Goal: Task Accomplishment & Management: Use online tool/utility

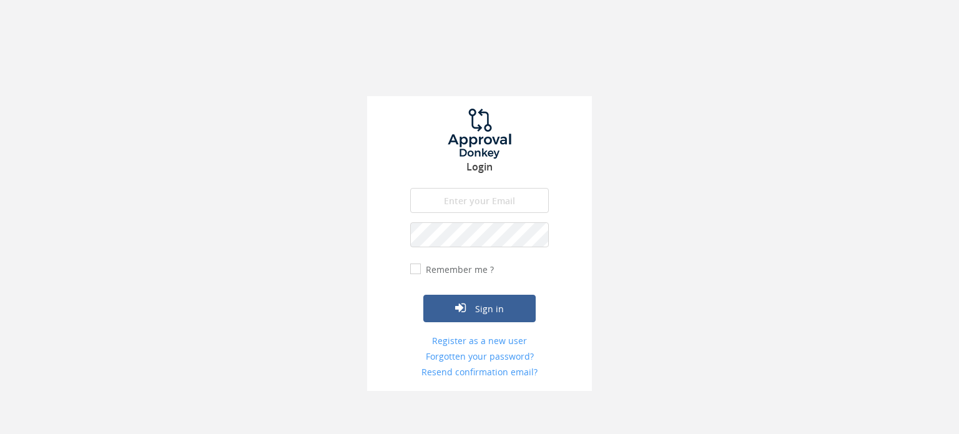
click at [499, 193] on input "email" at bounding box center [479, 200] width 139 height 25
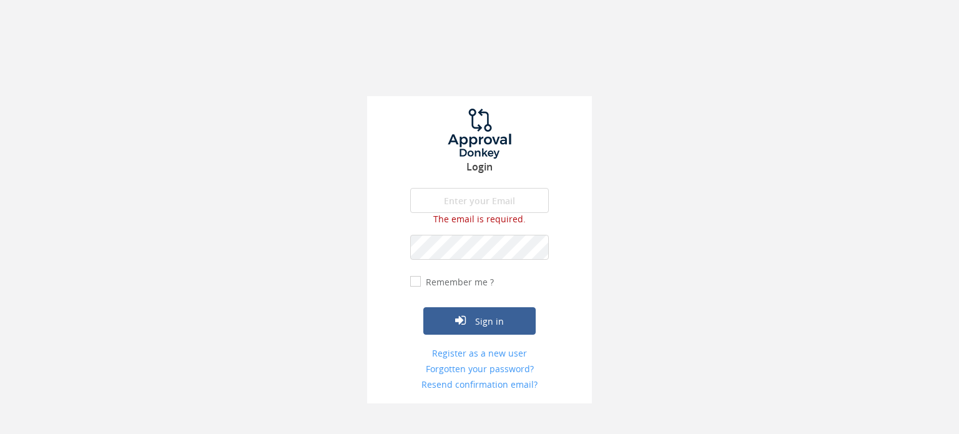
type input "[EMAIL_ADDRESS][PERSON_NAME][DOMAIN_NAME]"
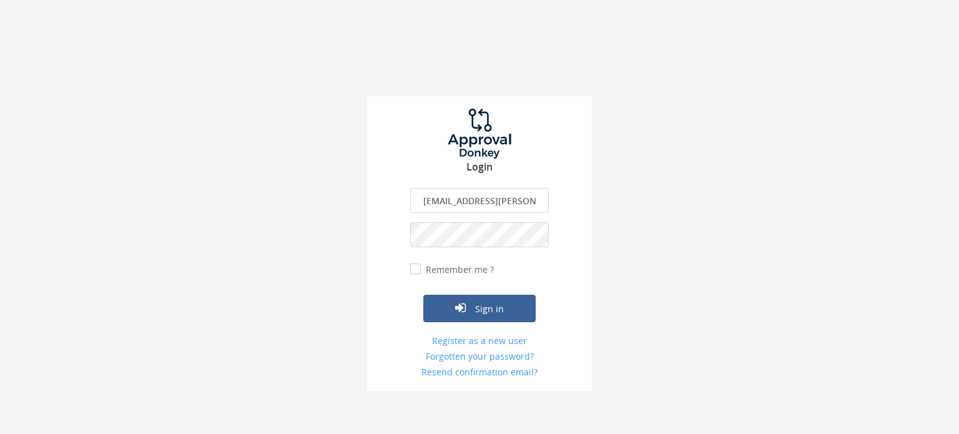
click at [415, 267] on input "Remember me ?" at bounding box center [414, 269] width 8 height 8
checkbox input "true"
click at [462, 305] on icon "submit" at bounding box center [460, 307] width 11 height 12
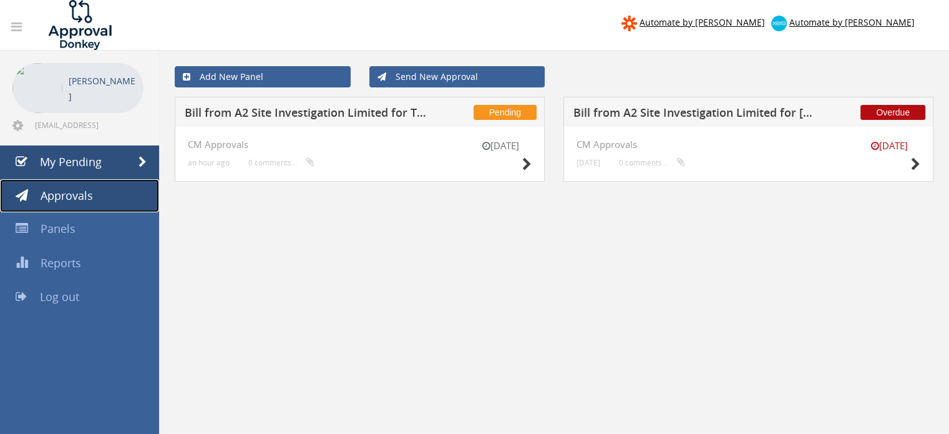
click at [71, 197] on span "Approvals" at bounding box center [67, 195] width 52 height 15
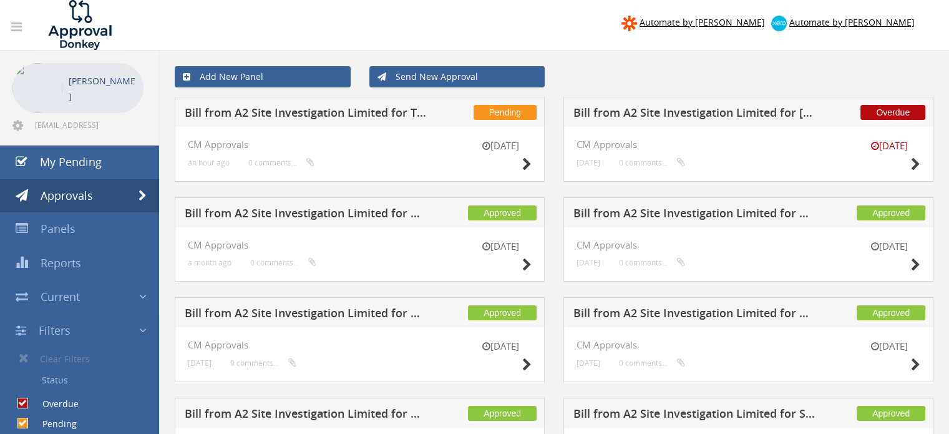
click at [737, 120] on h5 "Bill from A2 Site Investigation Limited for [PERSON_NAME] Associates Ltd" at bounding box center [696, 115] width 245 height 16
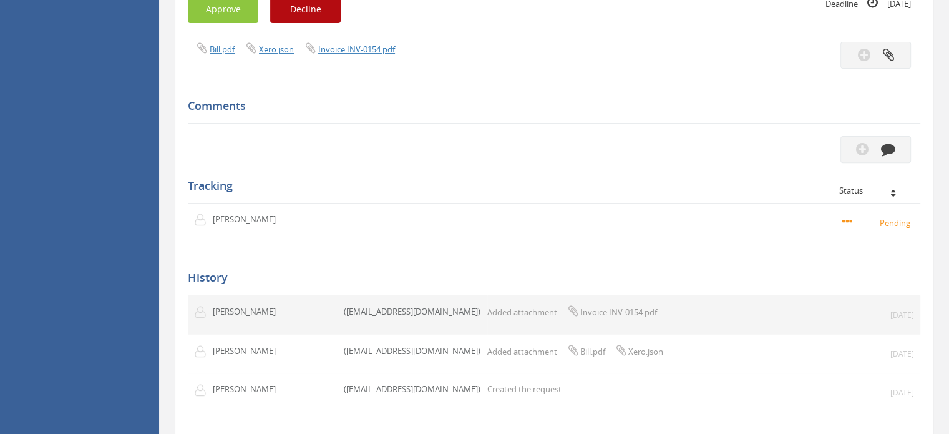
scroll to position [125, 0]
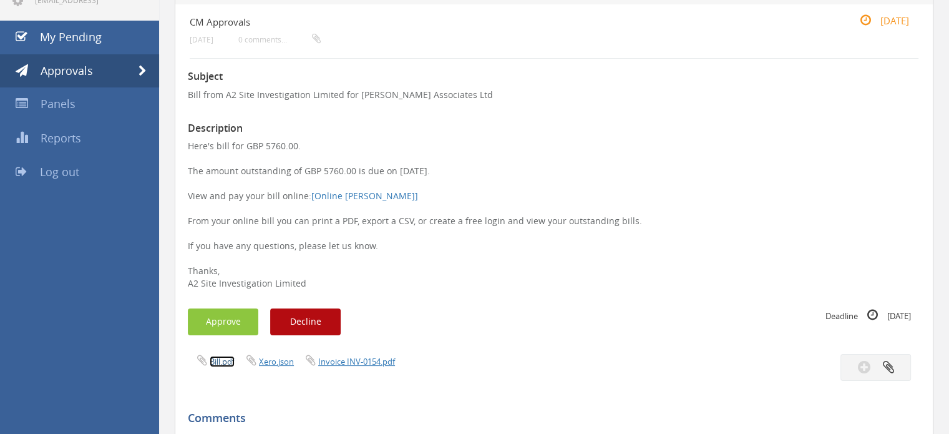
click at [220, 363] on link "Bill.pdf" at bounding box center [222, 361] width 25 height 11
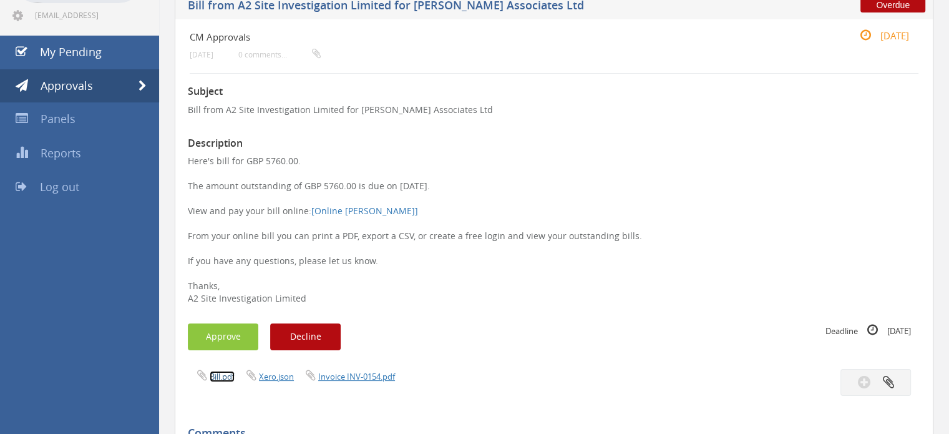
scroll to position [57, 0]
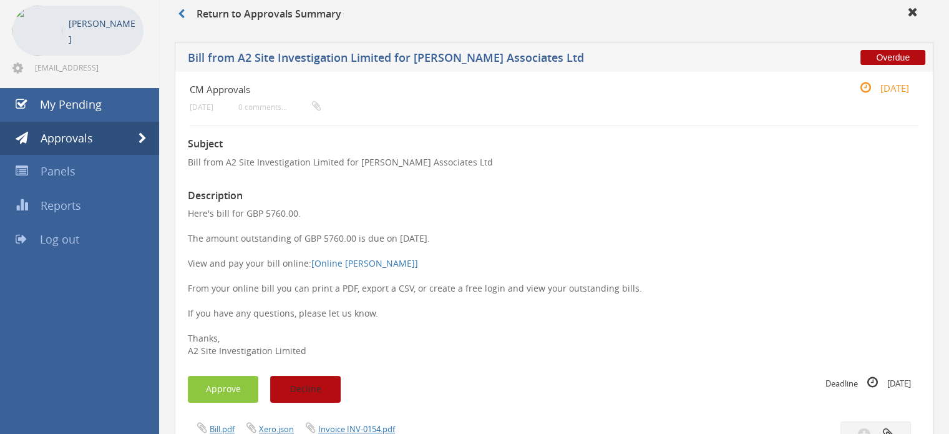
click at [309, 386] on button "Decline" at bounding box center [305, 389] width 71 height 27
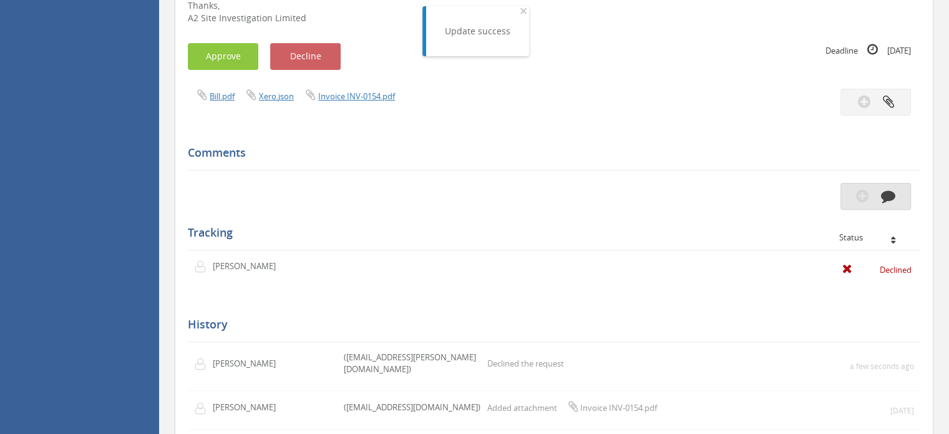
scroll to position [370, 0]
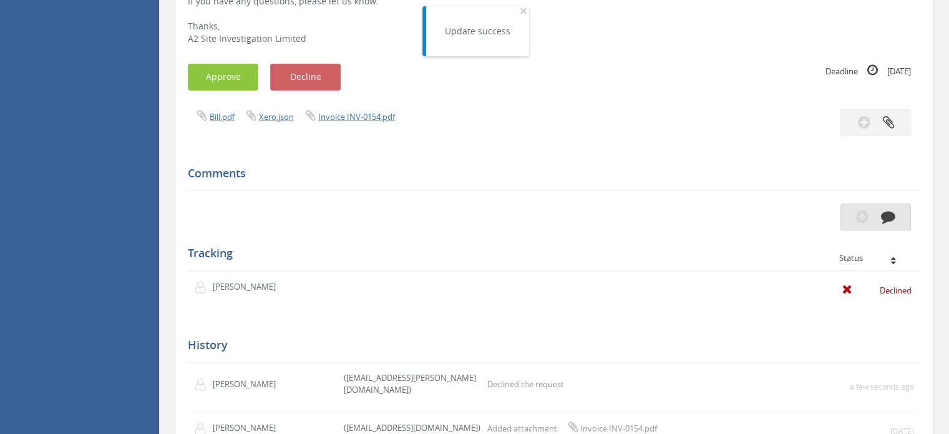
click at [887, 219] on icon "button" at bounding box center [888, 216] width 14 height 14
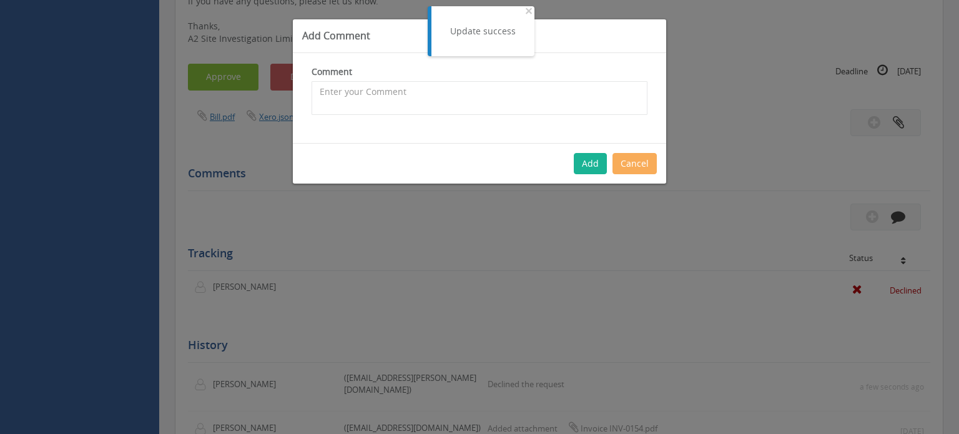
click at [538, 119] on div "Comment The comment is required." at bounding box center [479, 98] width 373 height 90
click at [536, 103] on textarea at bounding box center [479, 98] width 336 height 34
type textarea "this will be for [PERSON_NAME] to approve"
click at [637, 174] on div "Add Cancel" at bounding box center [479, 163] width 373 height 41
click at [593, 153] on button "Add" at bounding box center [590, 163] width 33 height 21
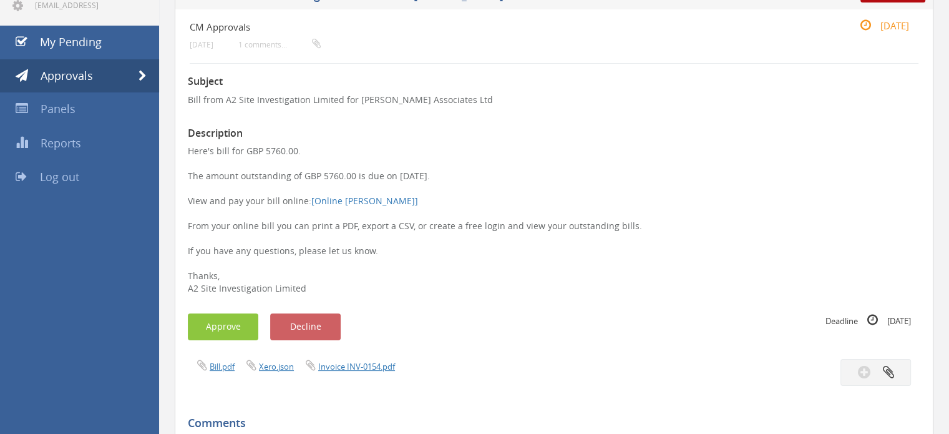
scroll to position [0, 0]
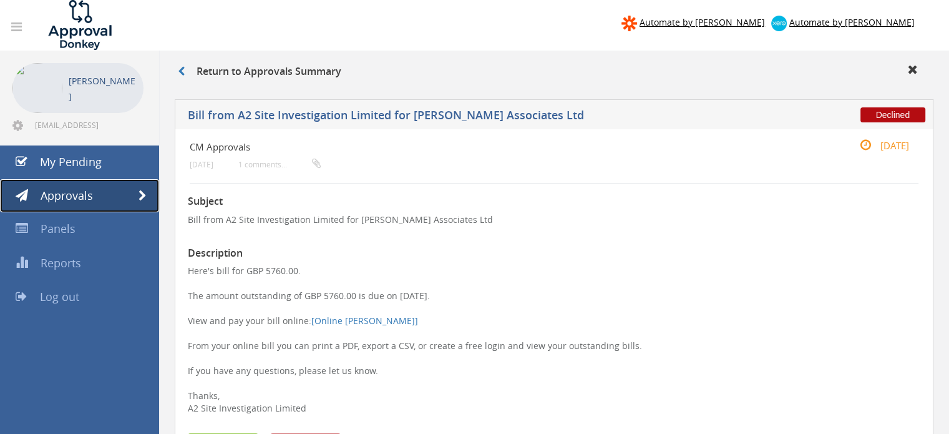
click at [99, 193] on link "Approvals" at bounding box center [79, 196] width 159 height 34
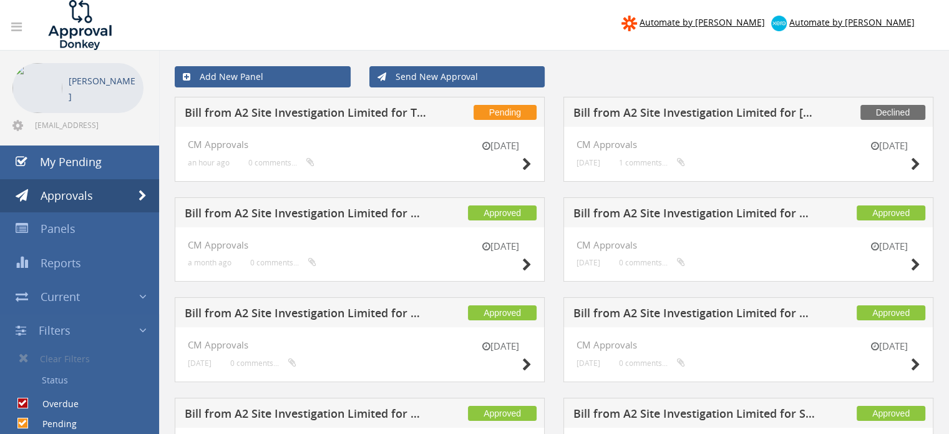
click at [274, 107] on h5 "Bill from A2 Site Investigation Limited for TS Site Investigation Ltd" at bounding box center [307, 115] width 245 height 16
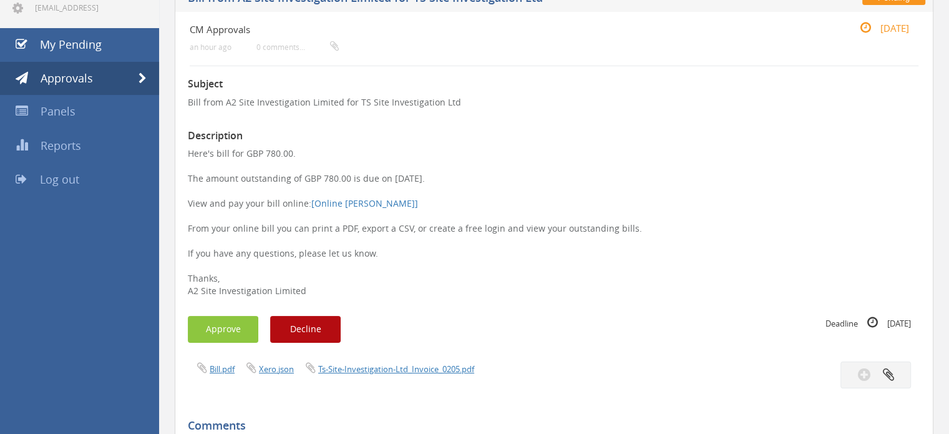
scroll to position [125, 0]
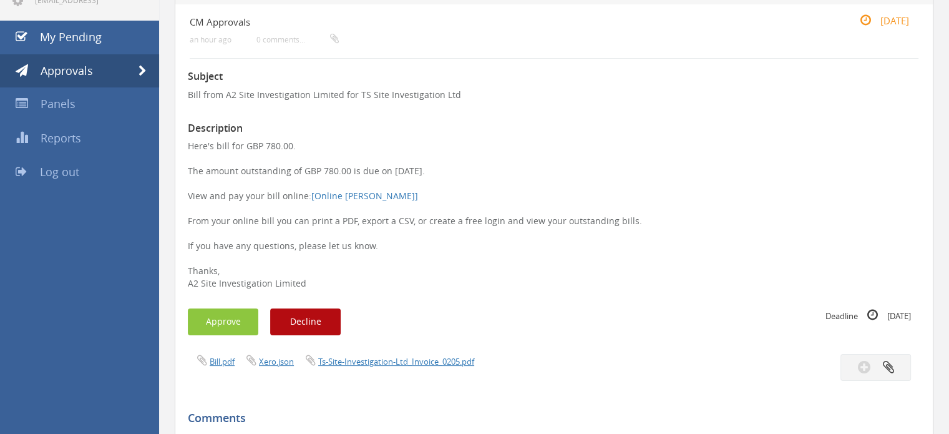
click at [209, 369] on div "Bill.pdf Xero.json Ts-Site-Investigation-Ltd_Invoice_0205.pdf" at bounding box center [555, 367] width 752 height 27
click at [211, 361] on link "Bill.pdf" at bounding box center [222, 361] width 25 height 11
click at [501, 223] on p "Here's bill for GBP 780.00. The amount outstanding of GBP 780.00 is due on [DAT…" at bounding box center [554, 215] width 733 height 150
drag, startPoint x: 472, startPoint y: 220, endPoint x: 393, endPoint y: 225, distance: 78.8
click at [394, 225] on p "Here's bill for GBP 780.00. The amount outstanding of GBP 780.00 is due on [DAT…" at bounding box center [554, 215] width 733 height 150
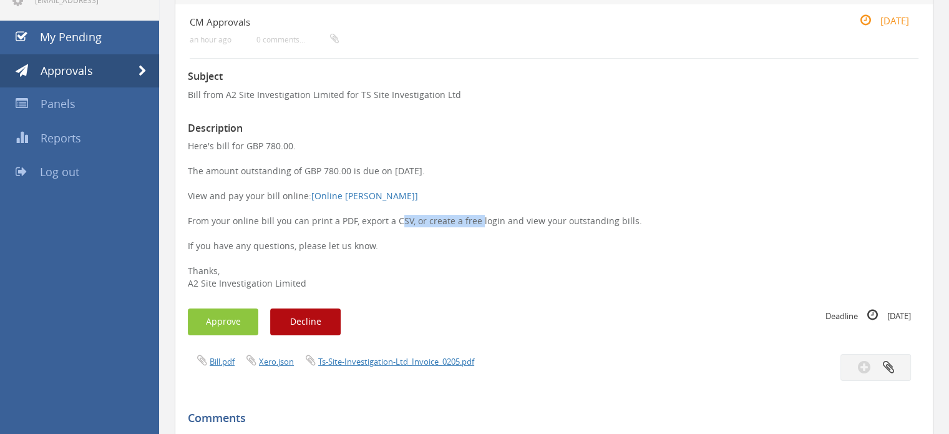
click at [393, 227] on p "Here's bill for GBP 780.00. The amount outstanding of GBP 780.00 is due on [DAT…" at bounding box center [554, 215] width 733 height 150
click at [497, 240] on p "Here's bill for GBP 780.00. The amount outstanding of GBP 780.00 is due on [DAT…" at bounding box center [554, 215] width 733 height 150
drag, startPoint x: 310, startPoint y: 220, endPoint x: 399, endPoint y: 220, distance: 89.3
click at [399, 220] on p "Here's bill for GBP 780.00. The amount outstanding of GBP 780.00 is due on [DAT…" at bounding box center [554, 215] width 733 height 150
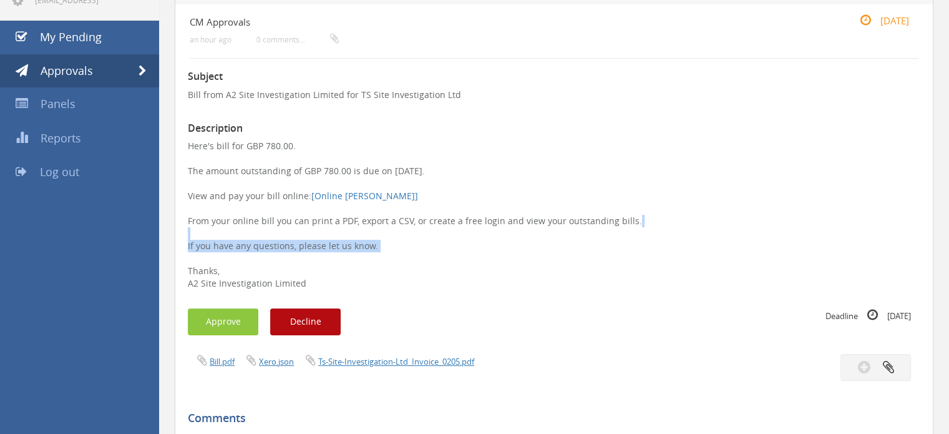
drag, startPoint x: 346, startPoint y: 249, endPoint x: 285, endPoint y: 235, distance: 63.4
click at [285, 235] on p "Here's bill for GBP 780.00. The amount outstanding of GBP 780.00 is due on [DAT…" at bounding box center [554, 215] width 733 height 150
drag, startPoint x: 207, startPoint y: 174, endPoint x: 262, endPoint y: 168, distance: 54.6
click at [262, 168] on p "Here's bill for GBP 780.00. The amount outstanding of GBP 780.00 is due on [DAT…" at bounding box center [554, 215] width 733 height 150
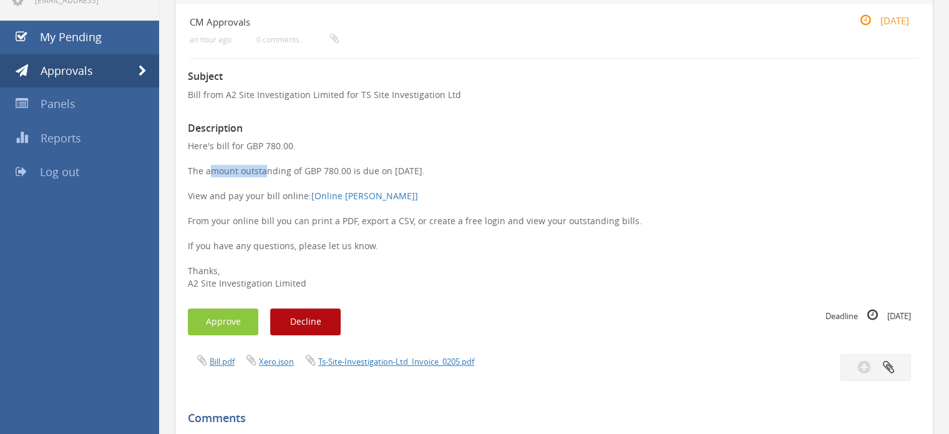
click at [262, 168] on p "Here's bill for GBP 780.00. The amount outstanding of GBP 780.00 is due on [DAT…" at bounding box center [554, 215] width 733 height 150
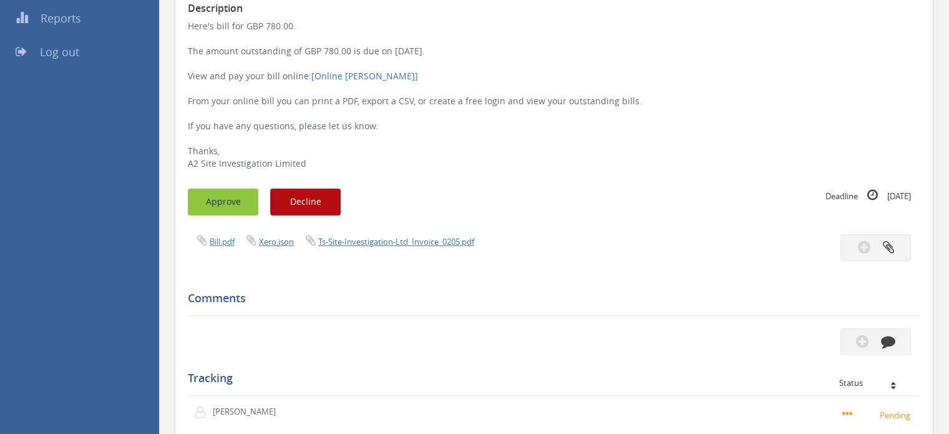
scroll to position [120, 0]
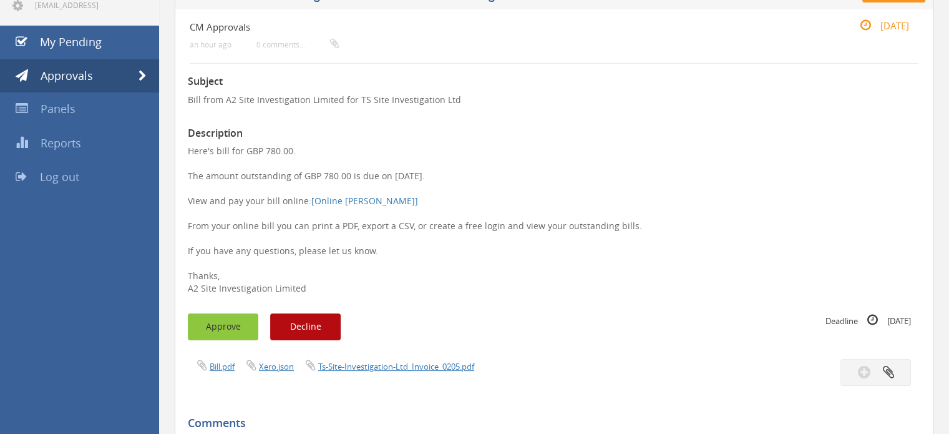
click at [228, 327] on button "Approve" at bounding box center [223, 326] width 71 height 27
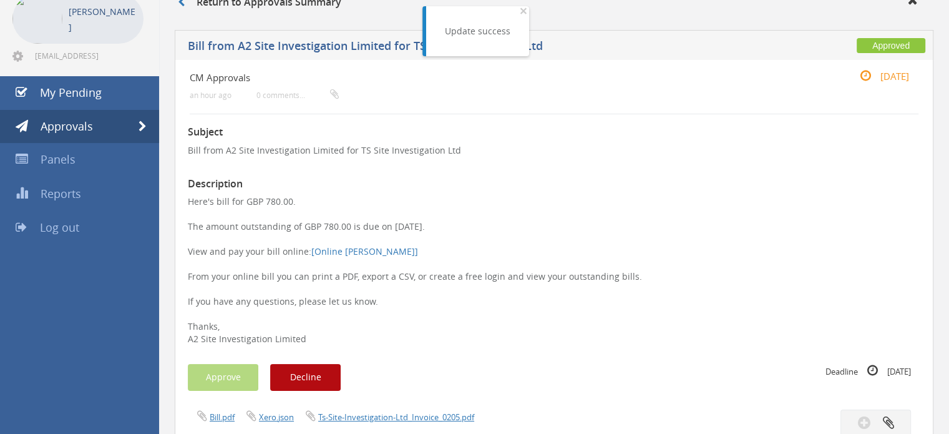
scroll to position [0, 0]
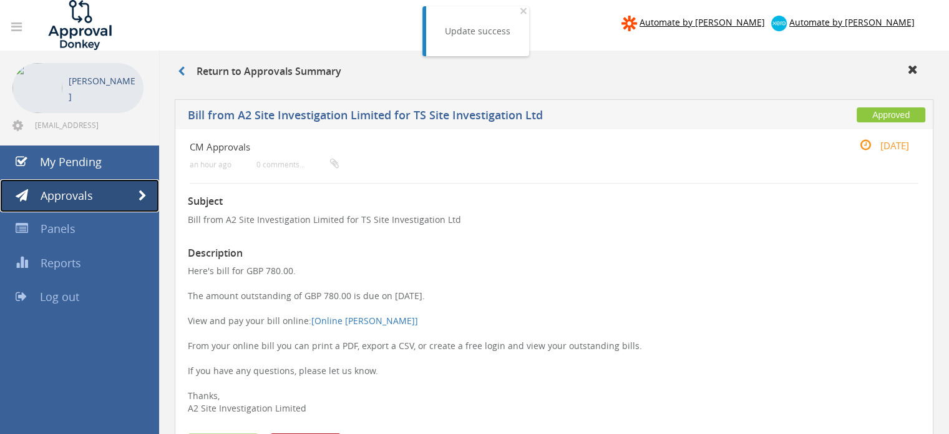
click at [102, 198] on link "Approvals" at bounding box center [79, 196] width 159 height 34
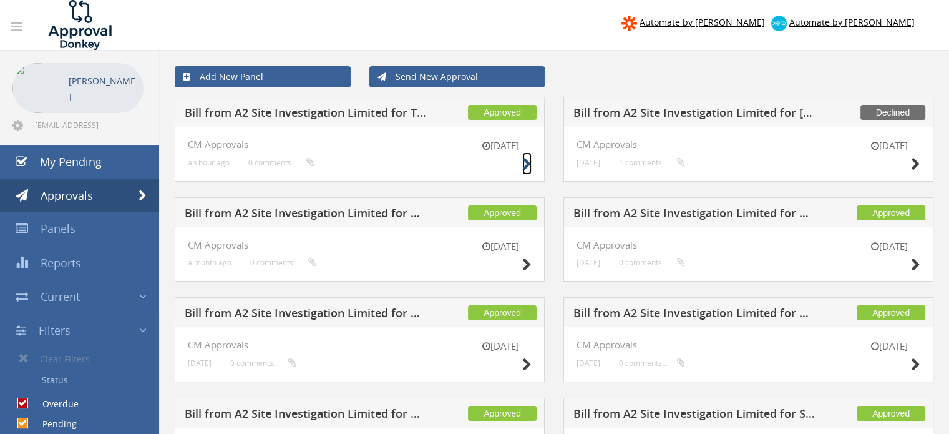
click at [528, 164] on icon at bounding box center [526, 164] width 9 height 13
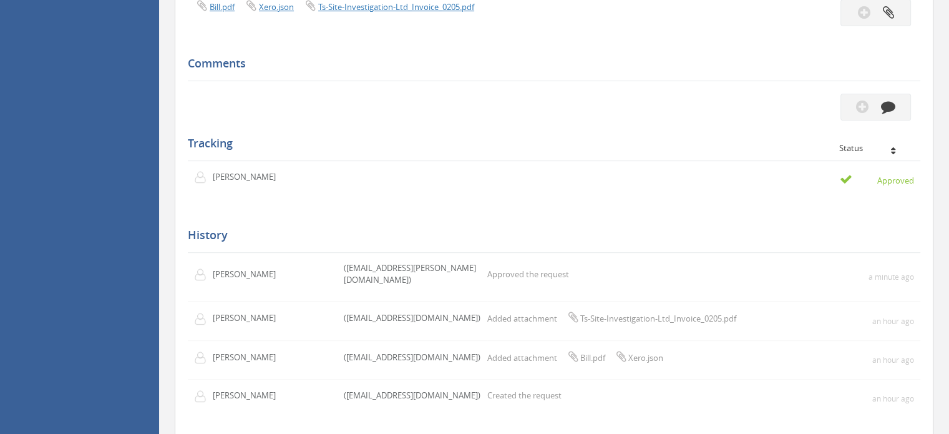
scroll to position [355, 0]
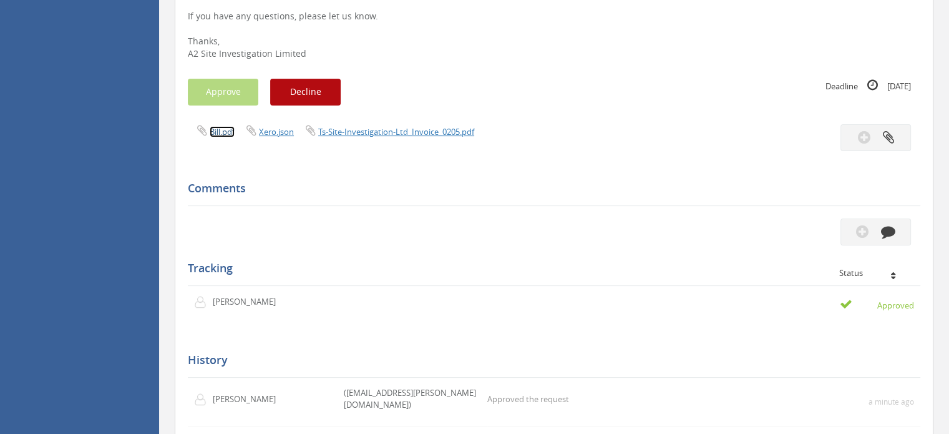
click at [213, 132] on link "Bill.pdf" at bounding box center [222, 131] width 25 height 11
click at [433, 130] on link "Ts-Site-Investigation-Ltd_Invoice_0205.pdf" at bounding box center [396, 131] width 156 height 11
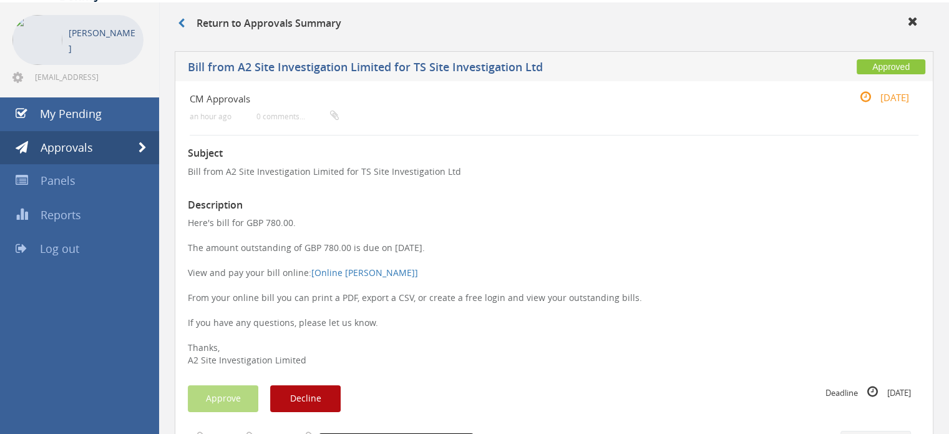
scroll to position [0, 0]
